Goal: Task Accomplishment & Management: Use online tool/utility

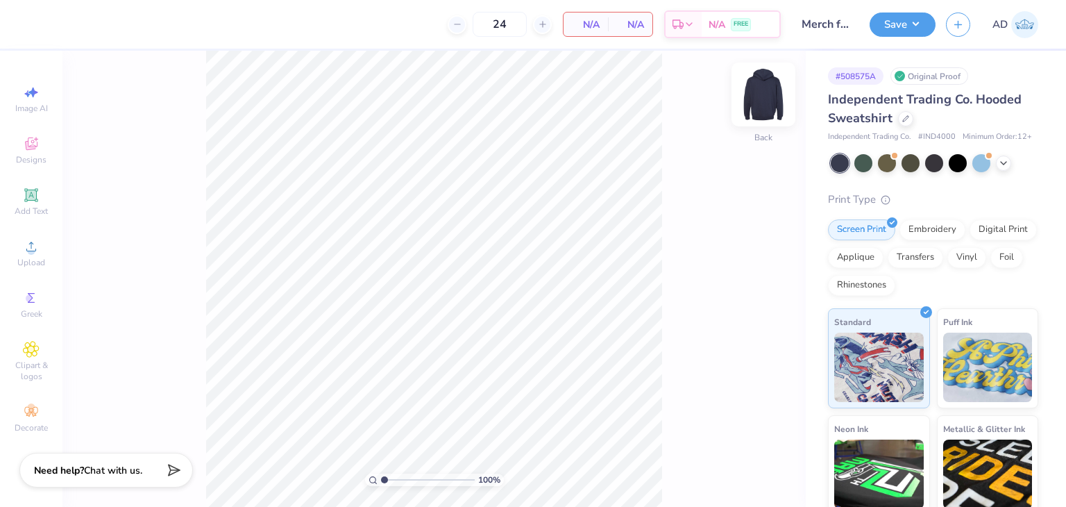
click at [761, 86] on img at bounding box center [764, 95] width 56 height 56
click at [761, 86] on img at bounding box center [763, 94] width 28 height 28
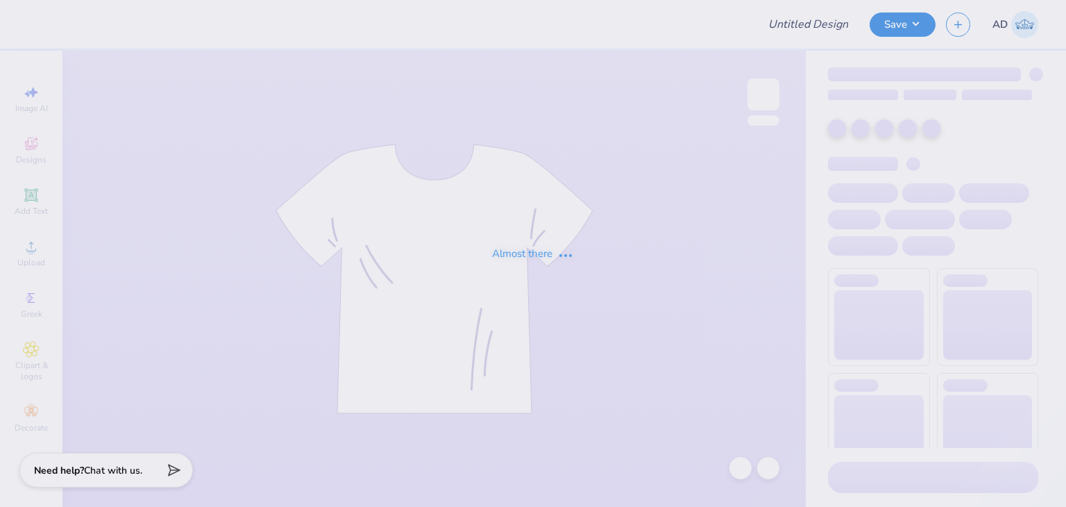
type input "Merch for Field Hockey at [GEOGRAPHIC_DATA]"
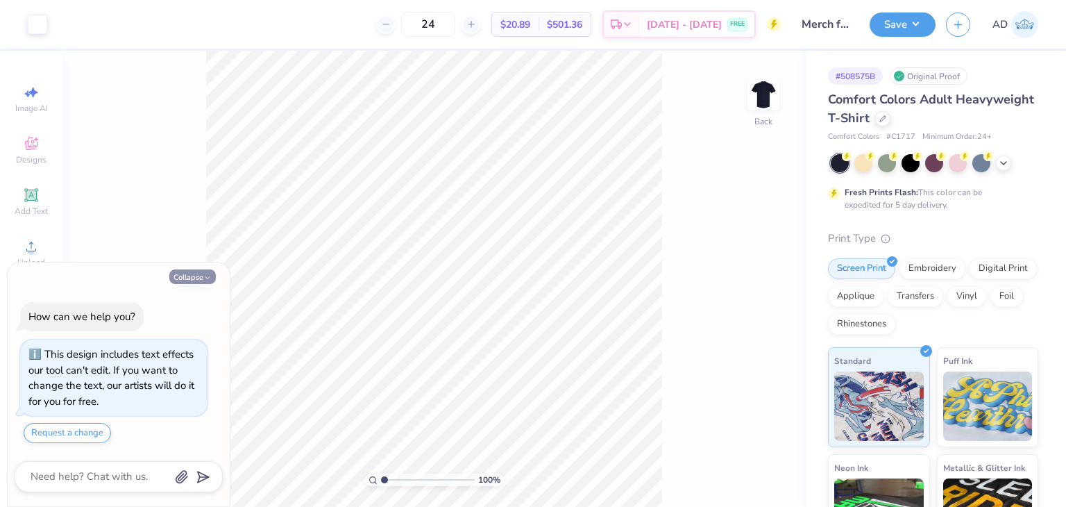
click at [198, 280] on button "Collapse" at bounding box center [192, 276] width 46 height 15
type textarea "x"
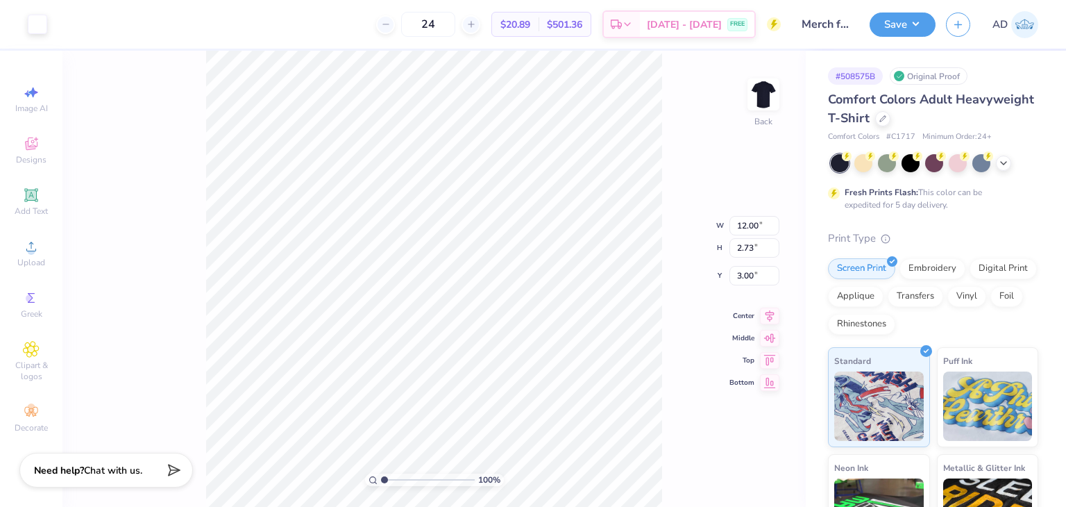
type input "3.93"
click at [918, 28] on button "Save" at bounding box center [903, 22] width 66 height 24
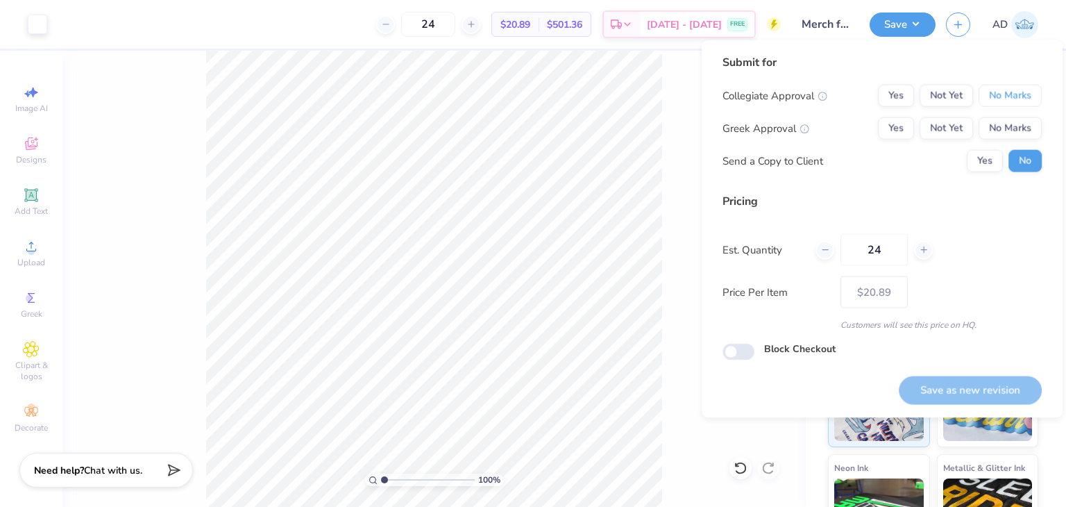
drag, startPoint x: 1008, startPoint y: 95, endPoint x: 1010, endPoint y: 110, distance: 14.7
click at [1008, 95] on button "No Marks" at bounding box center [1009, 96] width 63 height 22
click at [1010, 121] on button "No Marks" at bounding box center [1009, 128] width 63 height 22
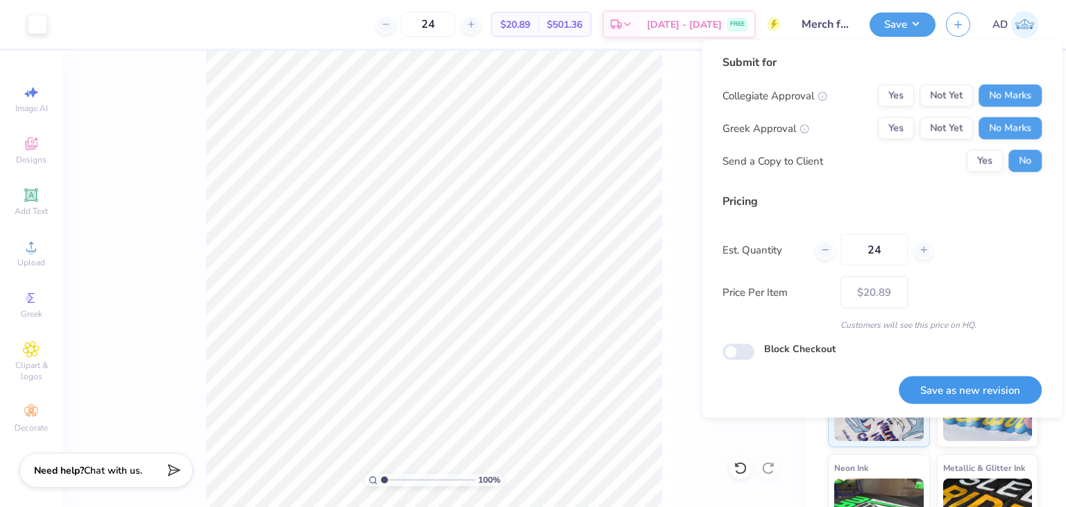
click at [941, 386] on button "Save as new revision" at bounding box center [970, 389] width 143 height 28
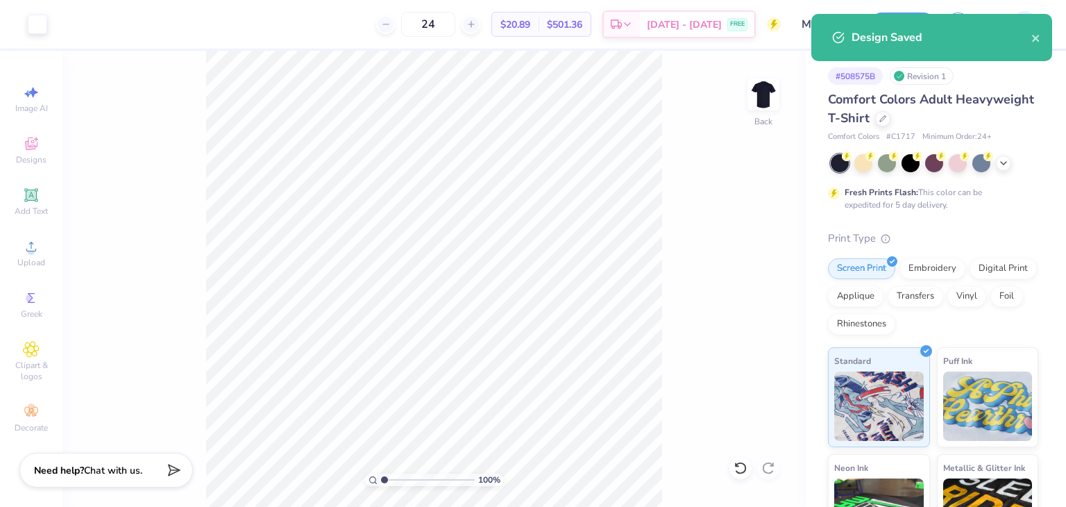
type input "– –"
click at [886, 115] on icon at bounding box center [882, 117] width 7 height 7
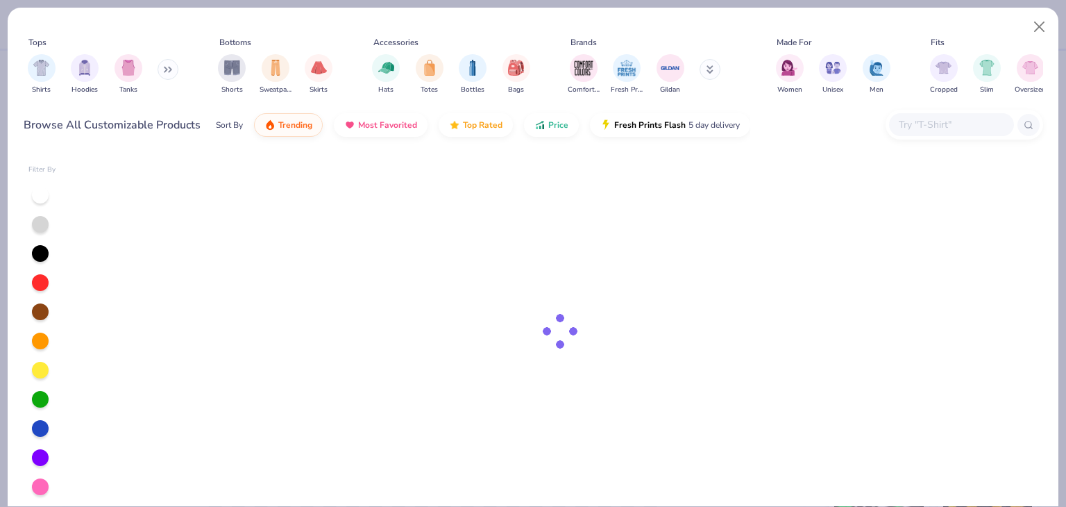
click at [931, 128] on input "text" at bounding box center [950, 125] width 107 height 16
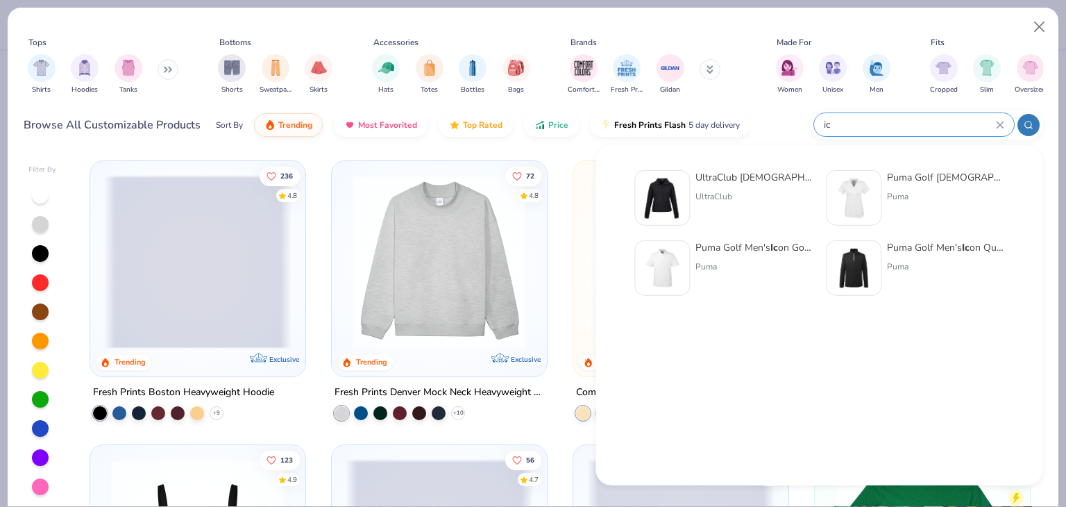
type input "ic"
drag, startPoint x: 847, startPoint y: 124, endPoint x: 784, endPoint y: 117, distance: 62.9
click at [784, 117] on div "Browse All Customizable Products Sort By Trending Most Favorited Top Rated Pric…" at bounding box center [533, 124] width 1019 height 39
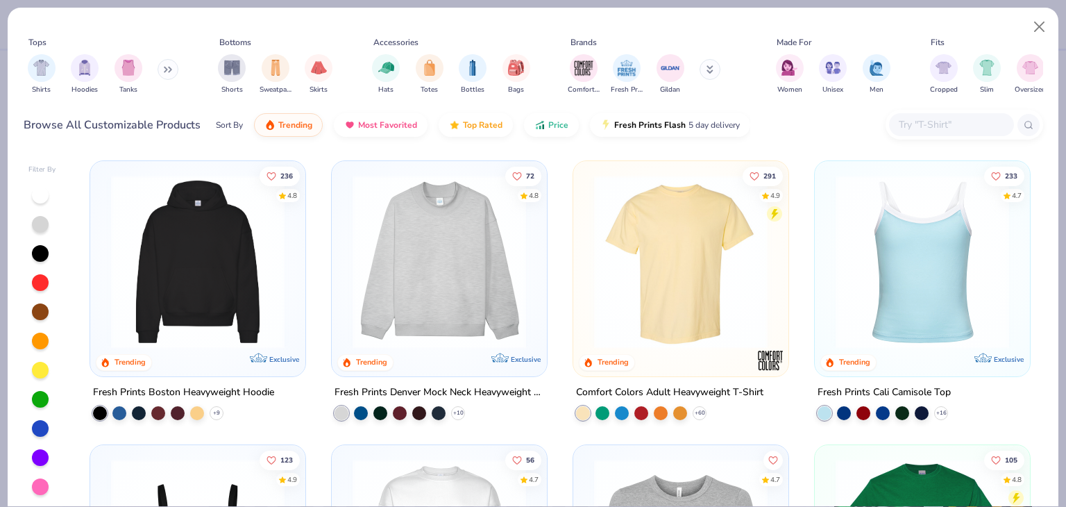
click at [912, 119] on input "text" at bounding box center [950, 125] width 107 height 16
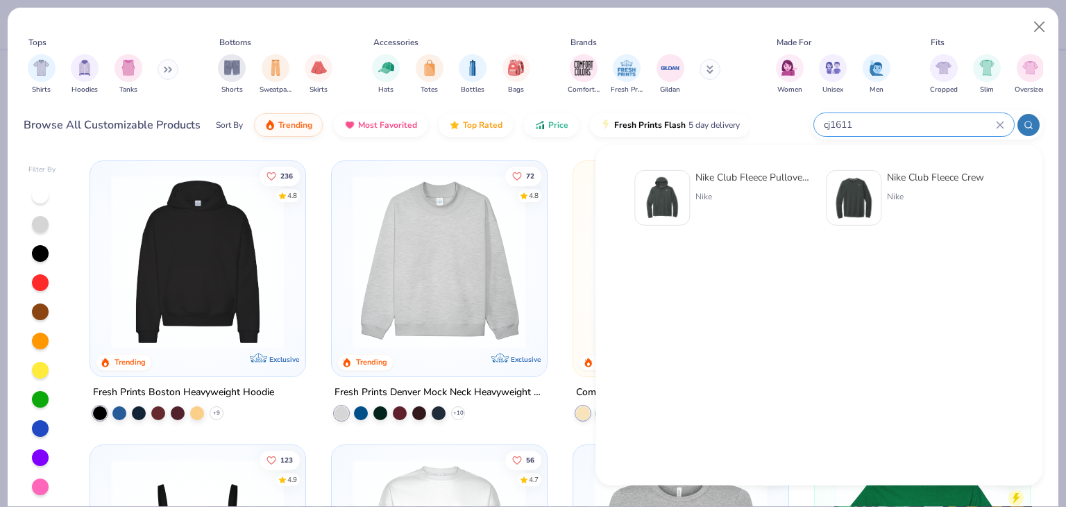
type input "cj1611"
click at [753, 181] on div "Nike Club Fleece Pullover Hoodie" at bounding box center [753, 177] width 117 height 15
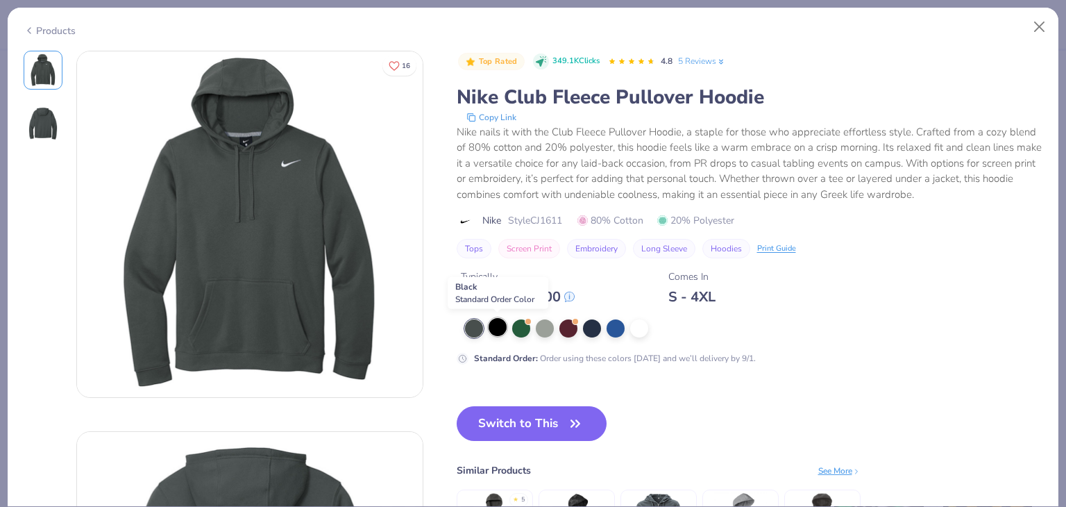
click at [500, 328] on div at bounding box center [498, 327] width 18 height 18
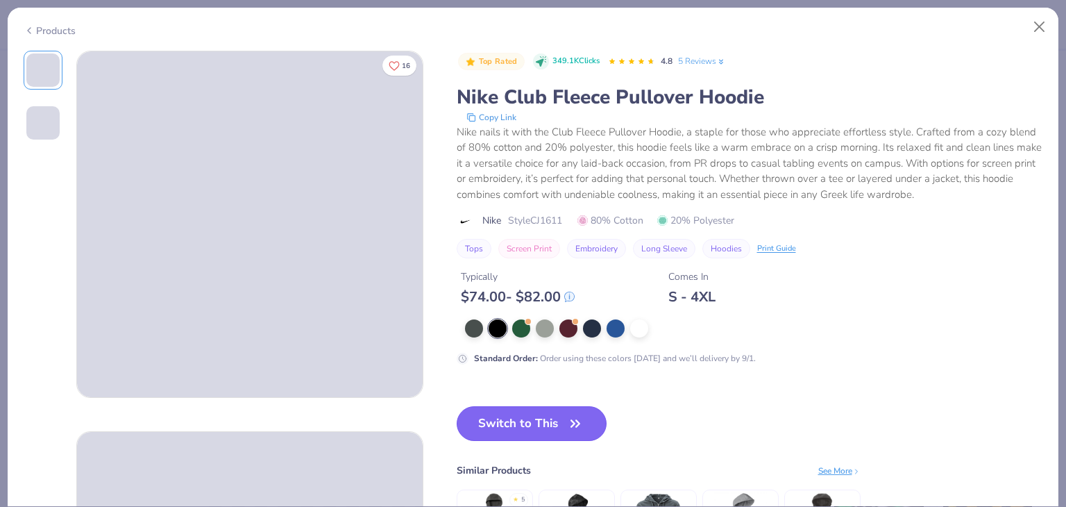
click at [544, 421] on button "Switch to This" at bounding box center [532, 423] width 151 height 35
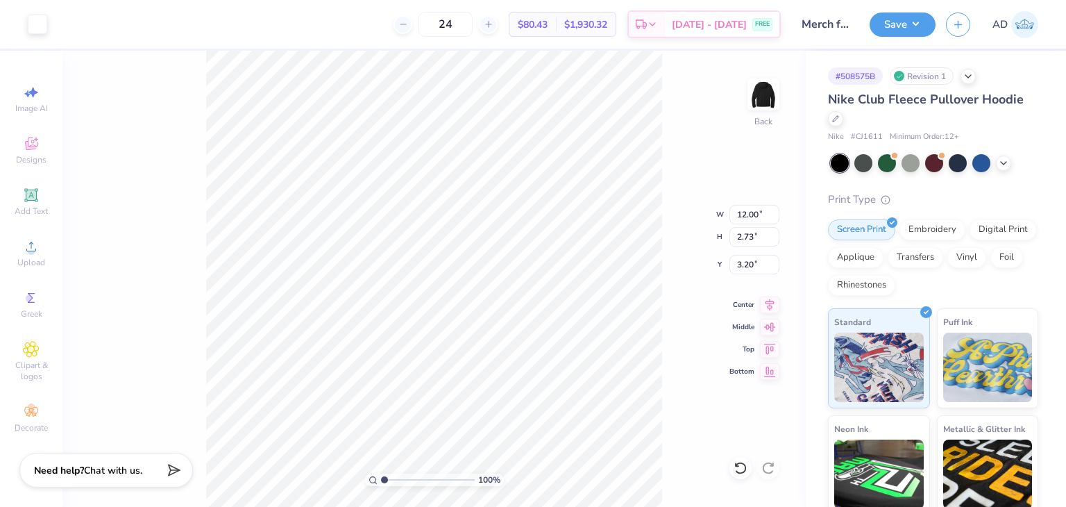
type input "11.56"
type input "2.63"
type input "3.00"
type input "1.19"
type textarea "x"
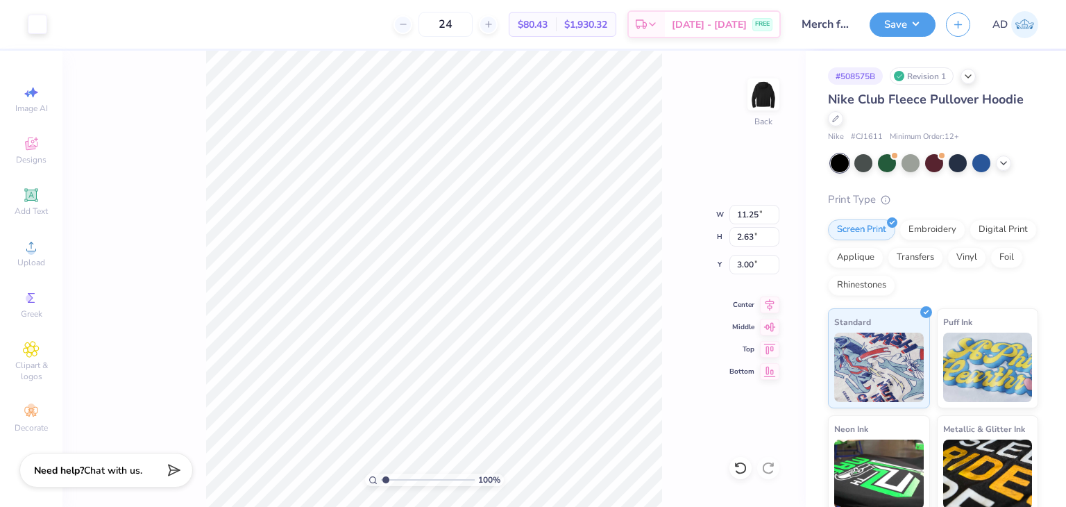
type input "2.68"
type textarea "x"
type input "2.8"
type textarea "x"
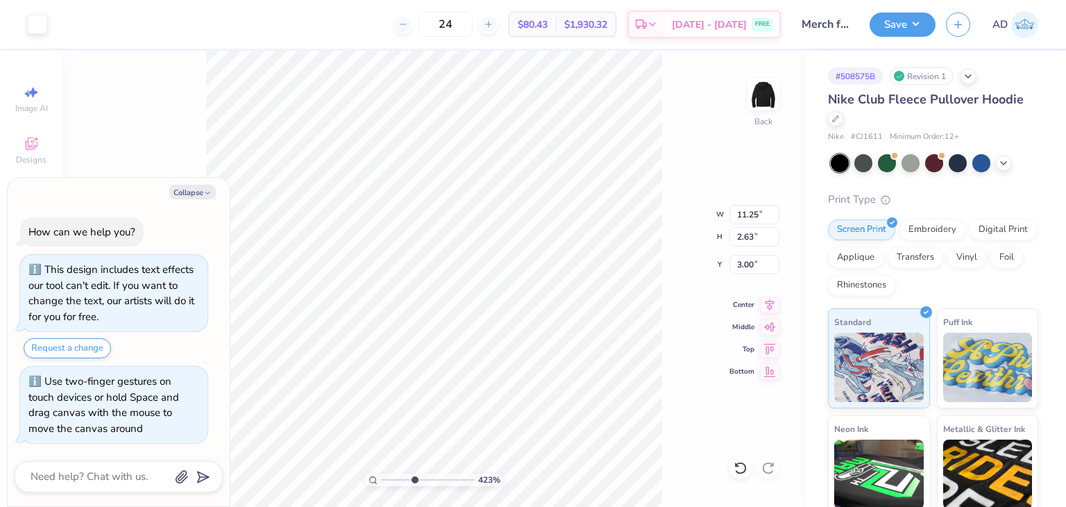
drag, startPoint x: 384, startPoint y: 478, endPoint x: 414, endPoint y: 477, distance: 29.9
type input "4.23"
click at [414, 477] on input "range" at bounding box center [428, 479] width 94 height 12
type textarea "x"
type input "0.81"
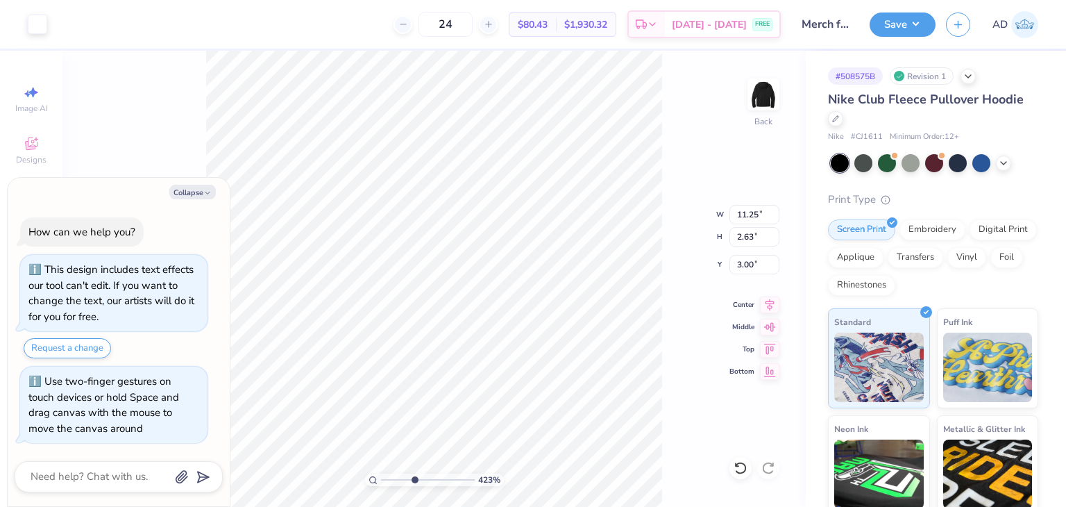
type input "1.21"
type input "3.10"
click at [477, 479] on li "Send to Back" at bounding box center [481, 490] width 109 height 27
type textarea "x"
drag, startPoint x: 414, startPoint y: 478, endPoint x: 380, endPoint y: 480, distance: 33.3
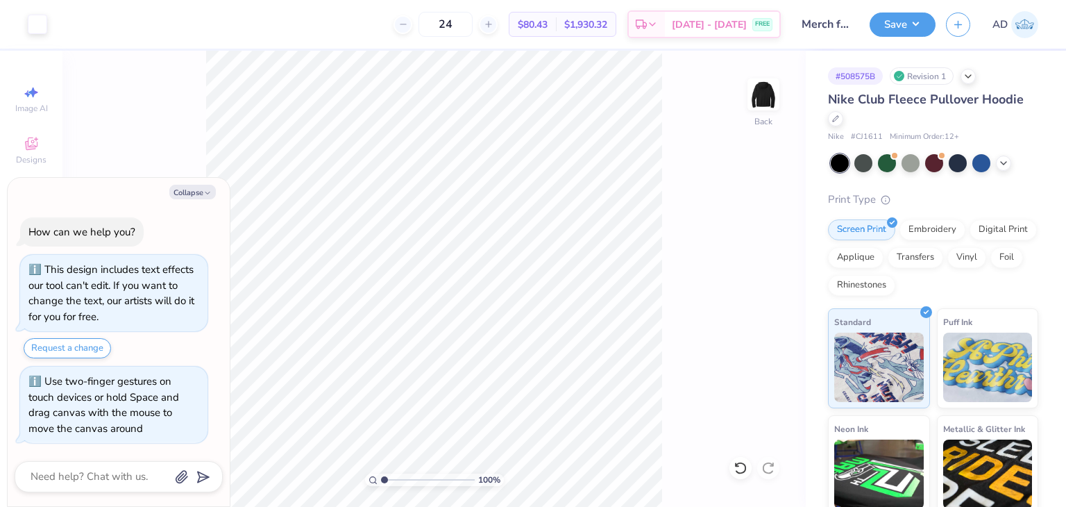
type input "1"
click at [381, 480] on input "range" at bounding box center [428, 479] width 94 height 12
click at [916, 22] on button "Save" at bounding box center [903, 22] width 66 height 24
type textarea "x"
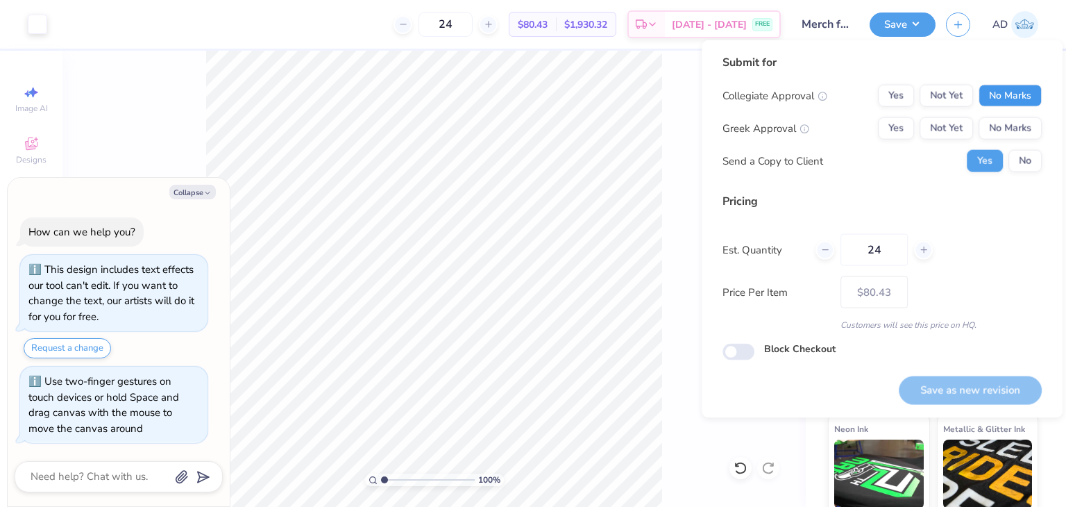
click at [983, 96] on button "No Marks" at bounding box center [1009, 96] width 63 height 22
click at [1003, 137] on button "No Marks" at bounding box center [1009, 128] width 63 height 22
click at [949, 386] on button "Save as new revision" at bounding box center [970, 389] width 143 height 28
type input "$80.43"
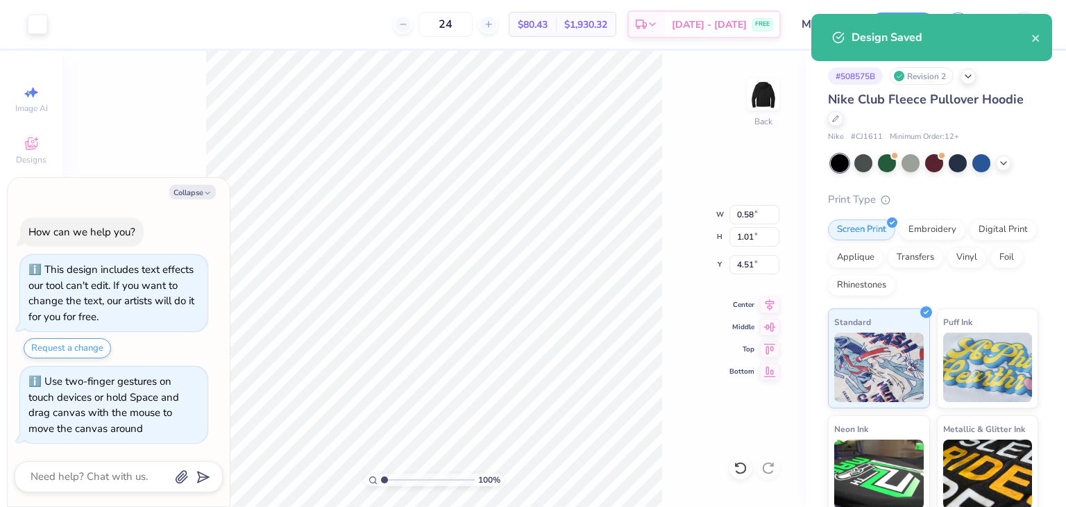
type textarea "x"
type input "0.64"
type input "1.13"
type input "4.40"
click at [743, 465] on icon at bounding box center [741, 468] width 14 height 14
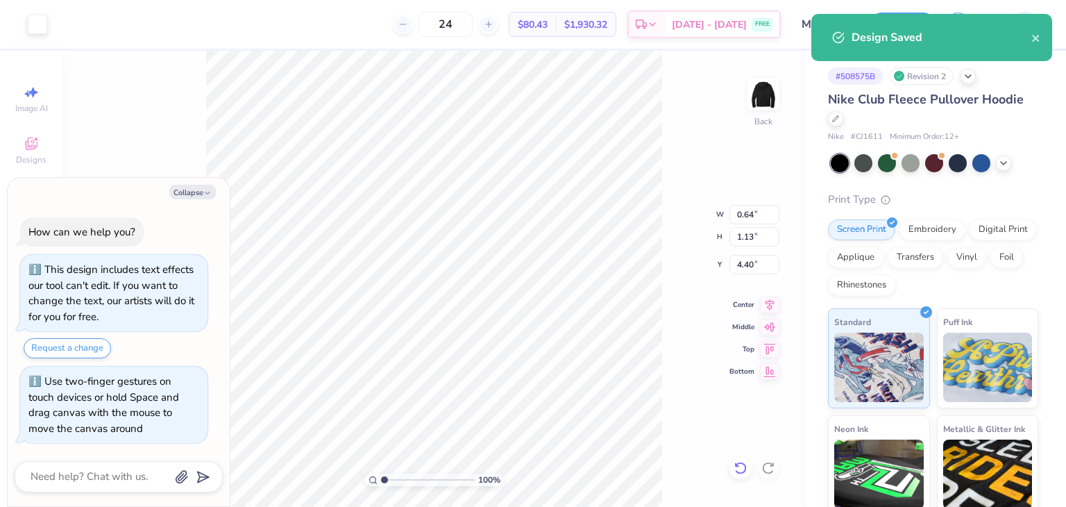
type textarea "x"
type input "0.58"
type input "1.01"
type input "4.51"
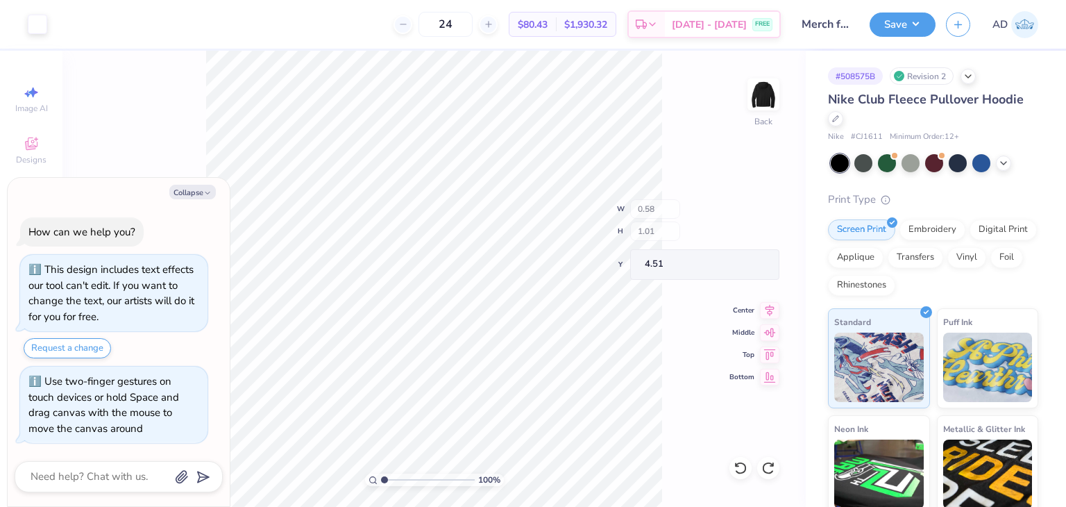
click at [683, 347] on div "100 % Back W 0.58 H 1.01 Y 4.51 Center Middle Top Bottom" at bounding box center [433, 279] width 743 height 456
type textarea "x"
type input "12.37"
click at [1002, 164] on icon at bounding box center [1003, 161] width 11 height 11
click at [981, 162] on div at bounding box center [981, 162] width 18 height 18
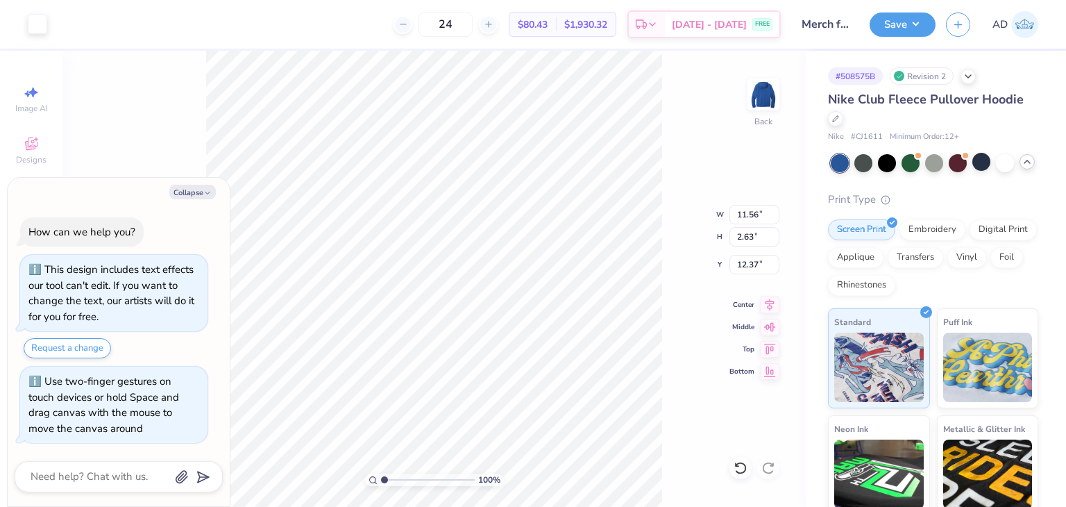
type textarea "x"
type input "3.00"
click at [836, 120] on icon at bounding box center [835, 117] width 7 height 7
type textarea "x"
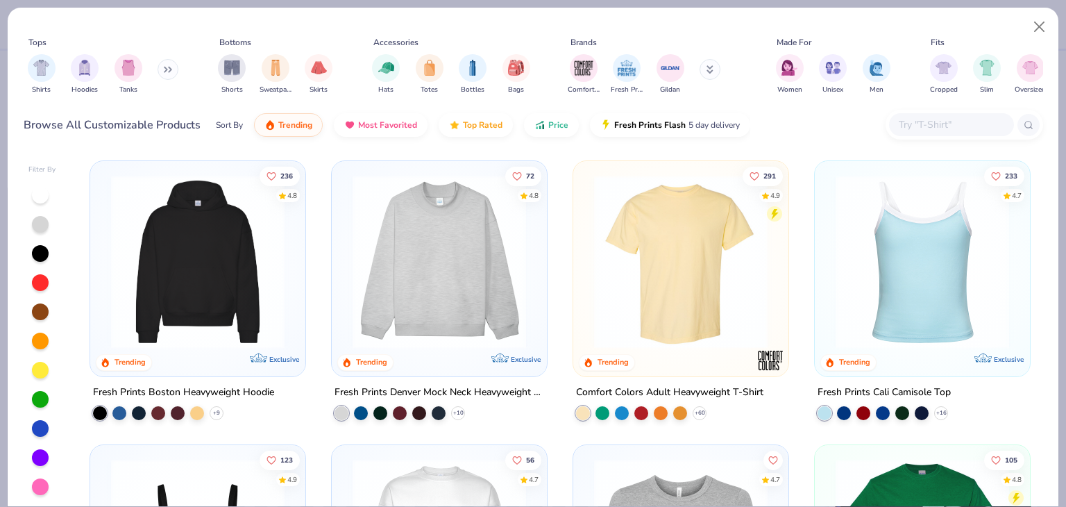
click at [935, 124] on input "text" at bounding box center [950, 125] width 107 height 16
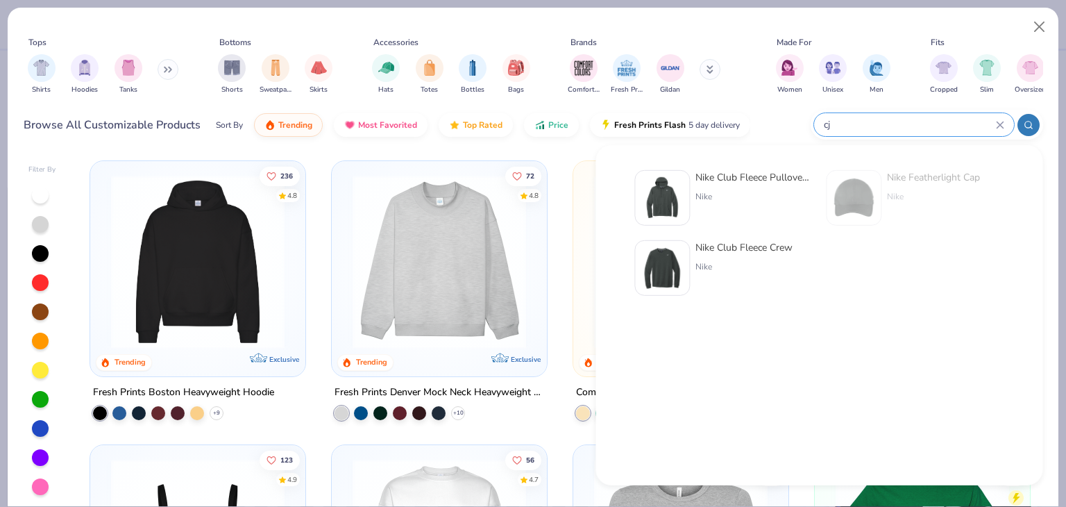
type input "cj"
click at [735, 253] on div "Nike Club Fleece Crew" at bounding box center [743, 247] width 97 height 15
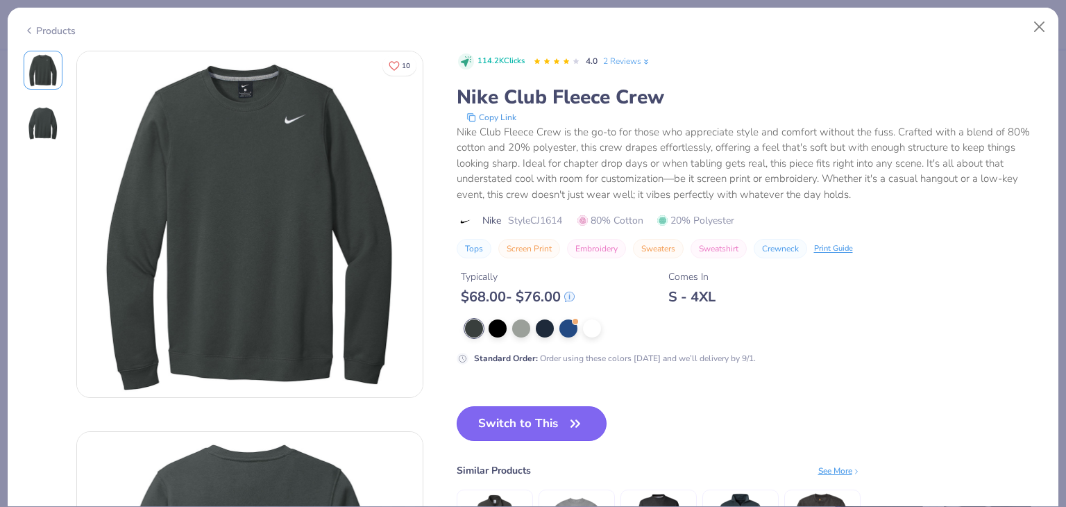
click at [518, 414] on button "Switch to This" at bounding box center [532, 423] width 151 height 35
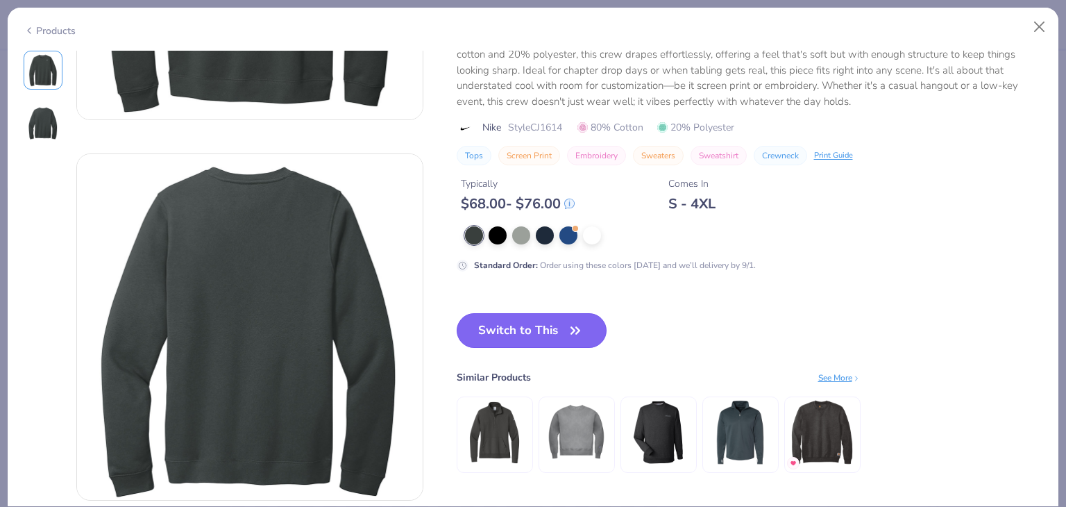
click at [537, 335] on button "Switch to This" at bounding box center [532, 330] width 151 height 35
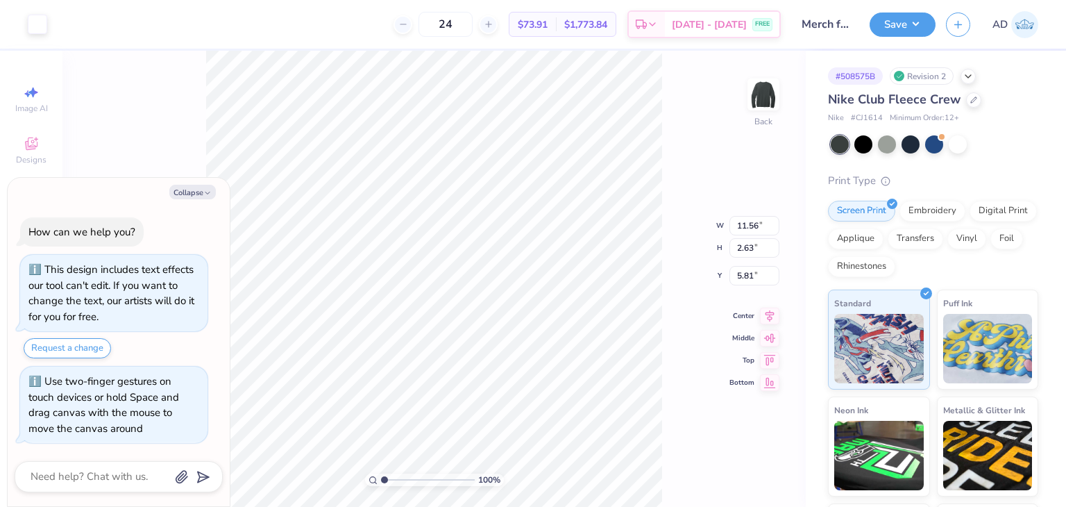
type textarea "x"
type input "3.92"
type textarea "x"
type input "12.03"
type input "2.74"
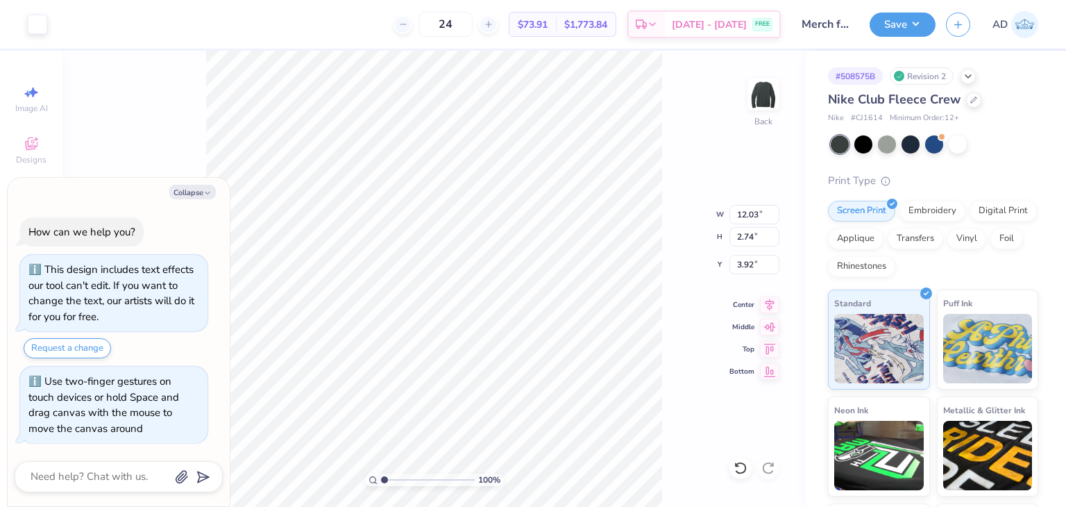
type textarea "x"
type input "3.63"
click at [918, 30] on button "Save" at bounding box center [903, 22] width 66 height 24
type textarea "x"
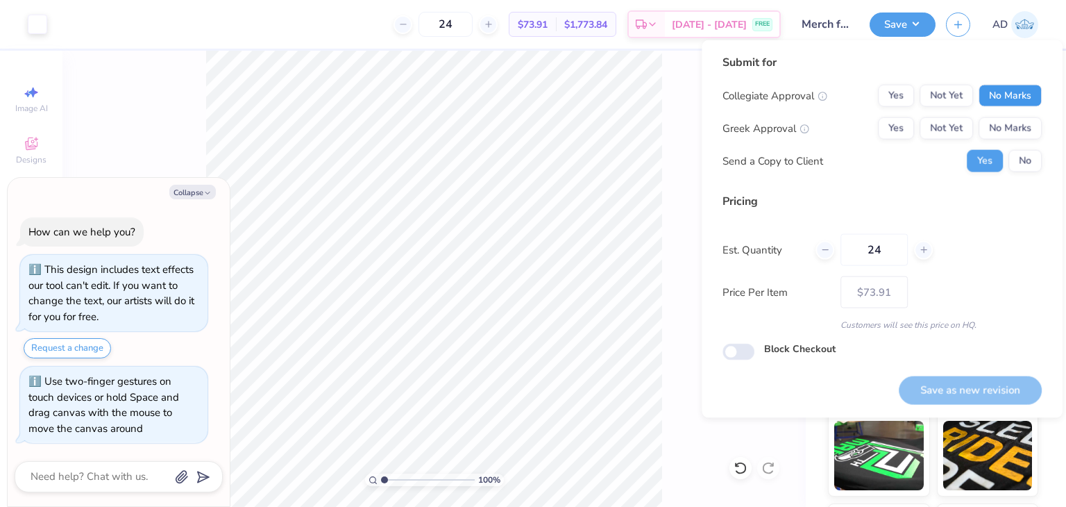
click at [1006, 100] on button "No Marks" at bounding box center [1009, 96] width 63 height 22
click at [1016, 151] on div "Collegiate Approval Yes Not Yet No Marks Greek Approval Yes Not Yet No Marks Se…" at bounding box center [881, 128] width 319 height 87
click at [1004, 130] on button "No Marks" at bounding box center [1009, 128] width 63 height 22
click at [958, 384] on button "Save as new revision" at bounding box center [970, 389] width 143 height 28
type input "$73.91"
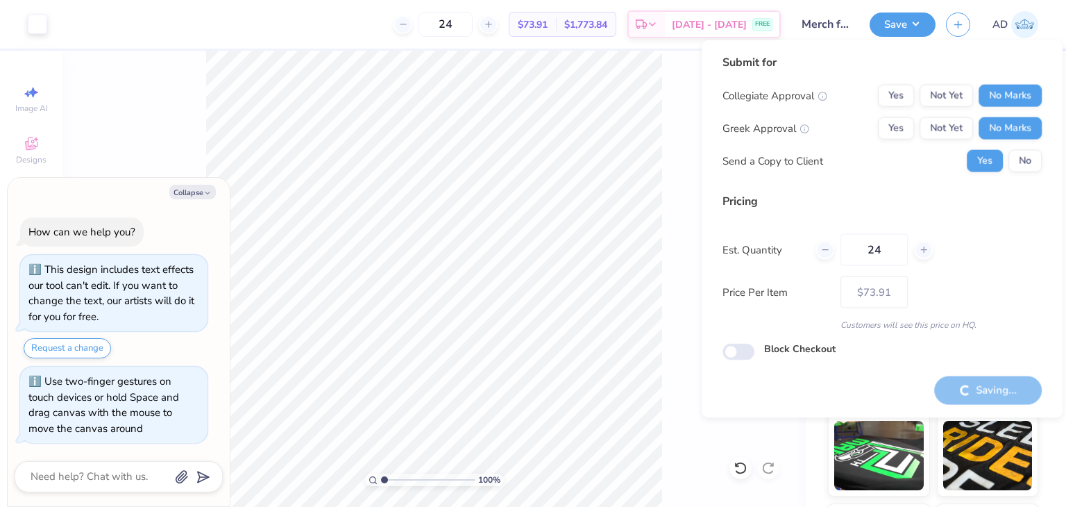
type textarea "x"
